Goal: Information Seeking & Learning: Learn about a topic

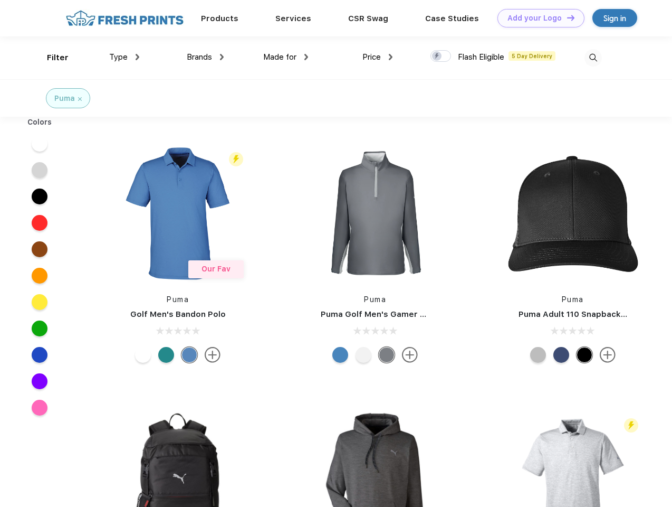
click at [537, 18] on link "Add your Logo Design Tool" at bounding box center [541, 18] width 87 height 18
click at [0, 0] on div "Design Tool" at bounding box center [0, 0] width 0 height 0
click at [566, 17] on link "Add your Logo Design Tool" at bounding box center [541, 18] width 87 height 18
click at [51, 58] on div "Filter" at bounding box center [58, 58] width 22 height 12
click at [125, 57] on span "Type" at bounding box center [118, 56] width 18 height 9
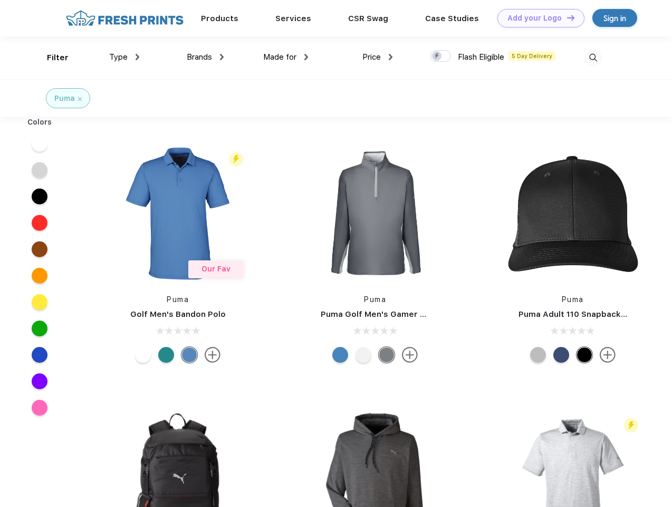
click at [205, 57] on span "Brands" at bounding box center [199, 56] width 25 height 9
click at [286, 57] on span "Made for" at bounding box center [279, 56] width 33 height 9
click at [378, 57] on span "Price" at bounding box center [372, 56] width 18 height 9
click at [441, 56] on div at bounding box center [441, 56] width 21 height 12
click at [438, 56] on input "checkbox" at bounding box center [434, 53] width 7 height 7
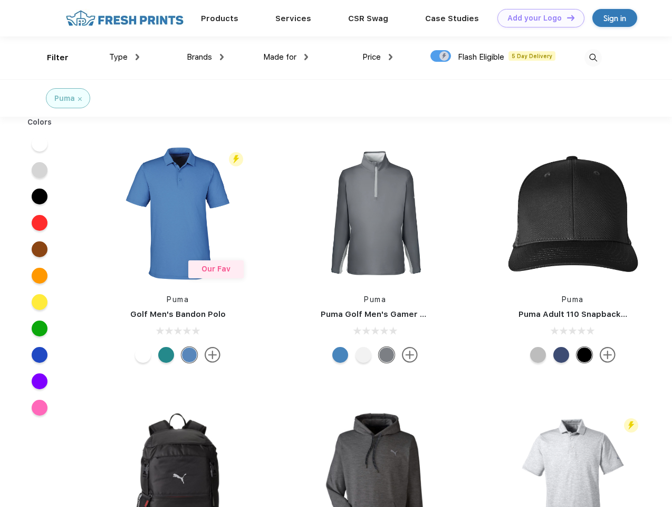
click at [593, 58] on img at bounding box center [593, 57] width 17 height 17
